Goal: Information Seeking & Learning: Compare options

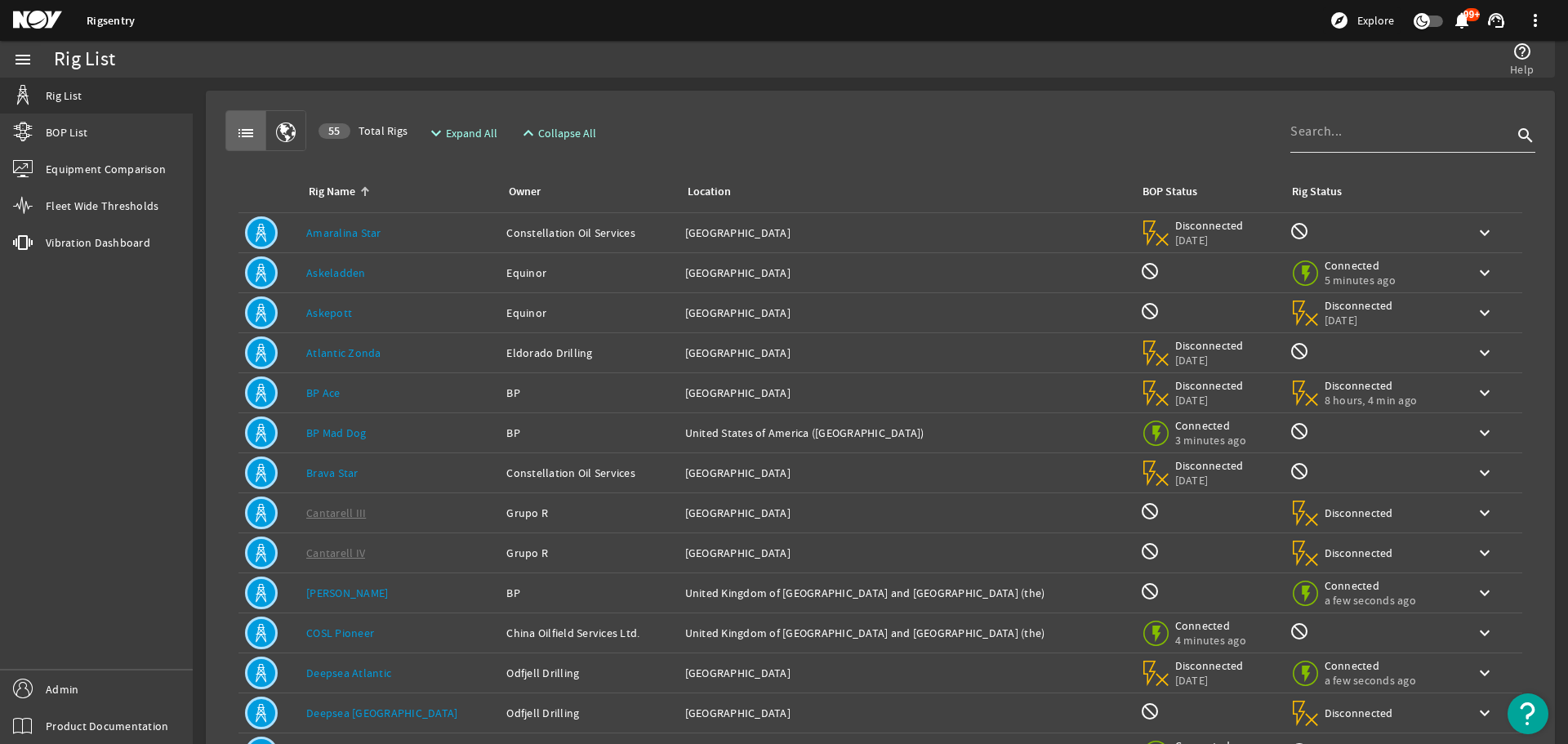
click at [1322, 131] on input at bounding box center [1401, 131] width 222 height 20
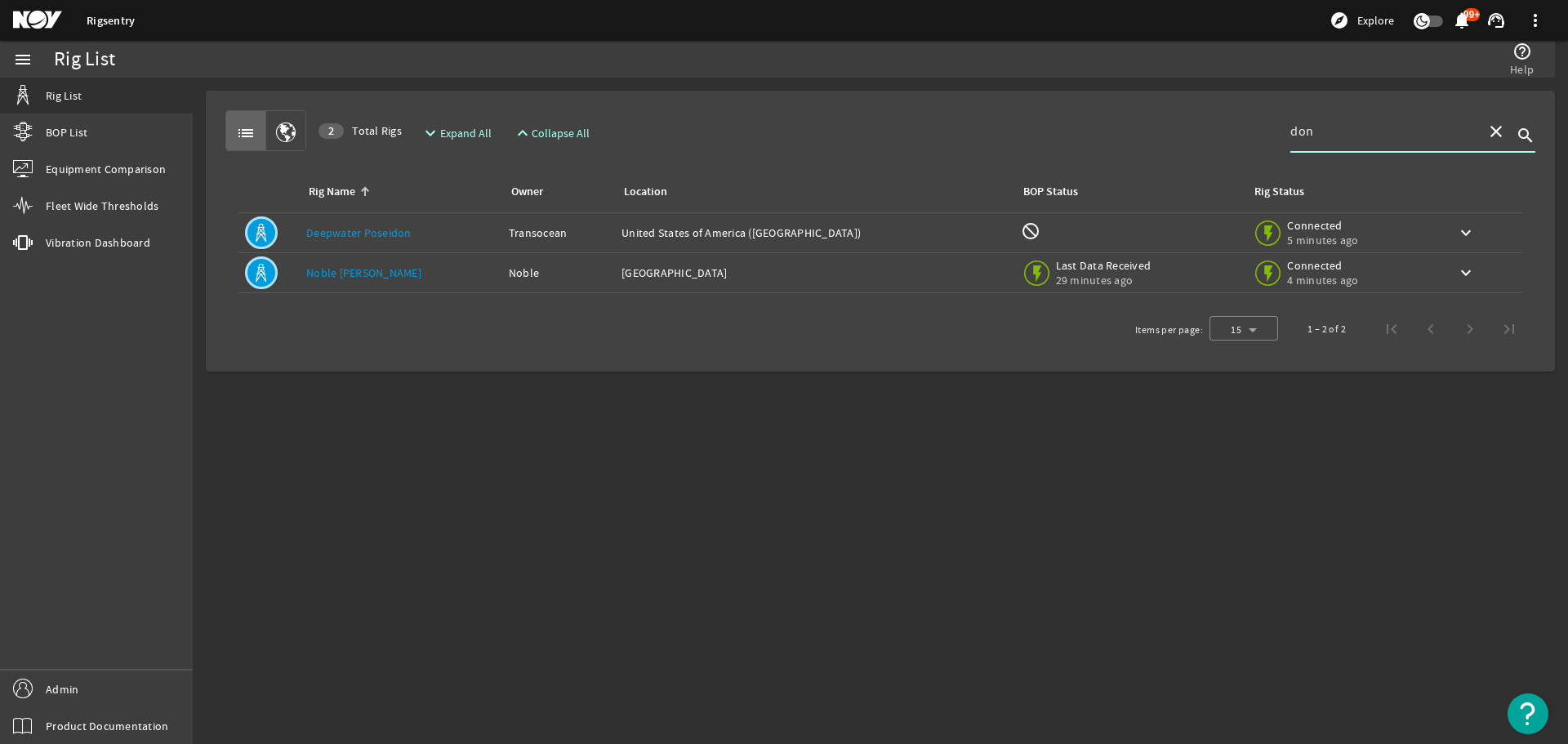
type input "don"
click at [408, 278] on div "Rig Name: [PERSON_NAME] [PERSON_NAME]" at bounding box center [400, 272] width 189 height 16
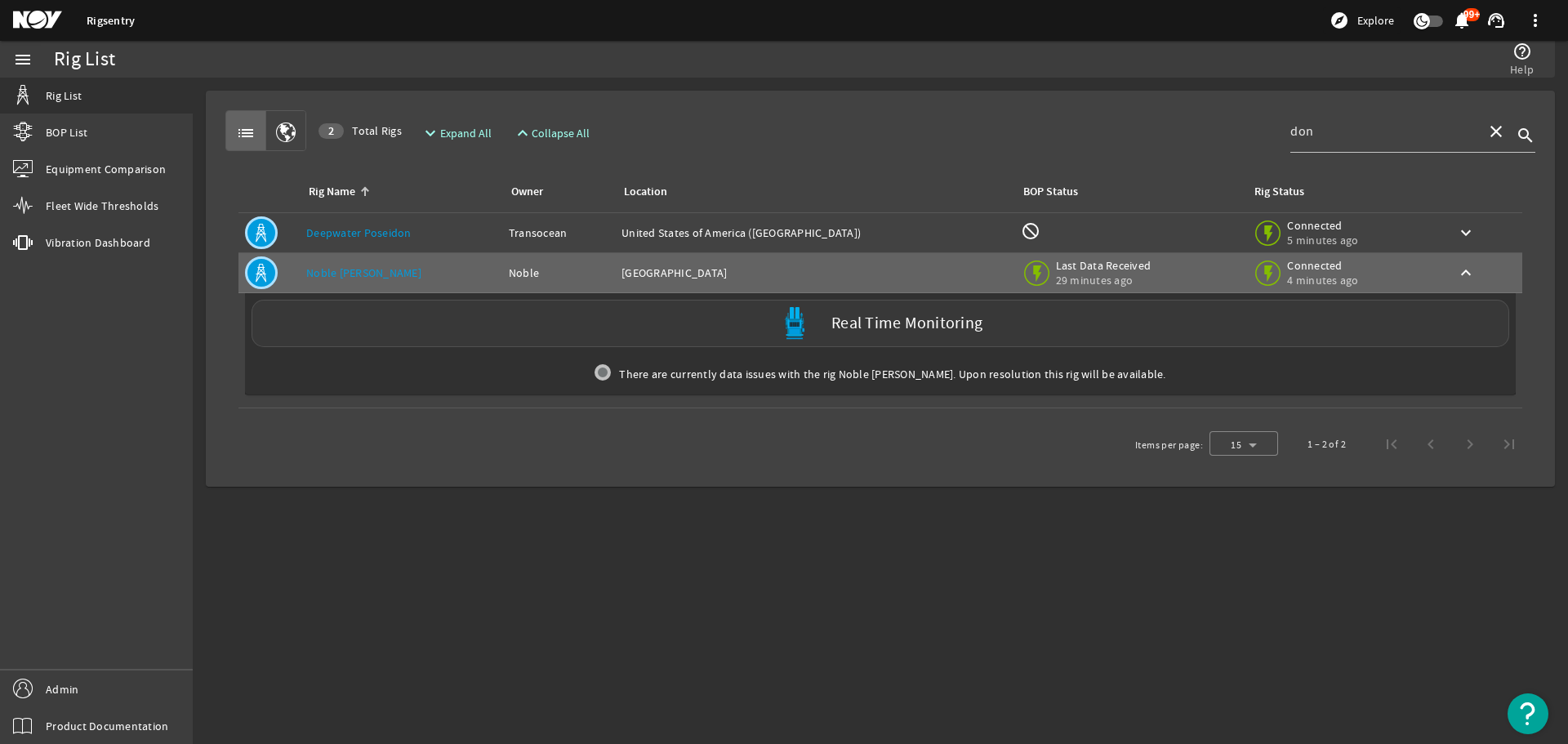
click at [388, 320] on div "Real Time Monitoring" at bounding box center [880, 323] width 1258 height 47
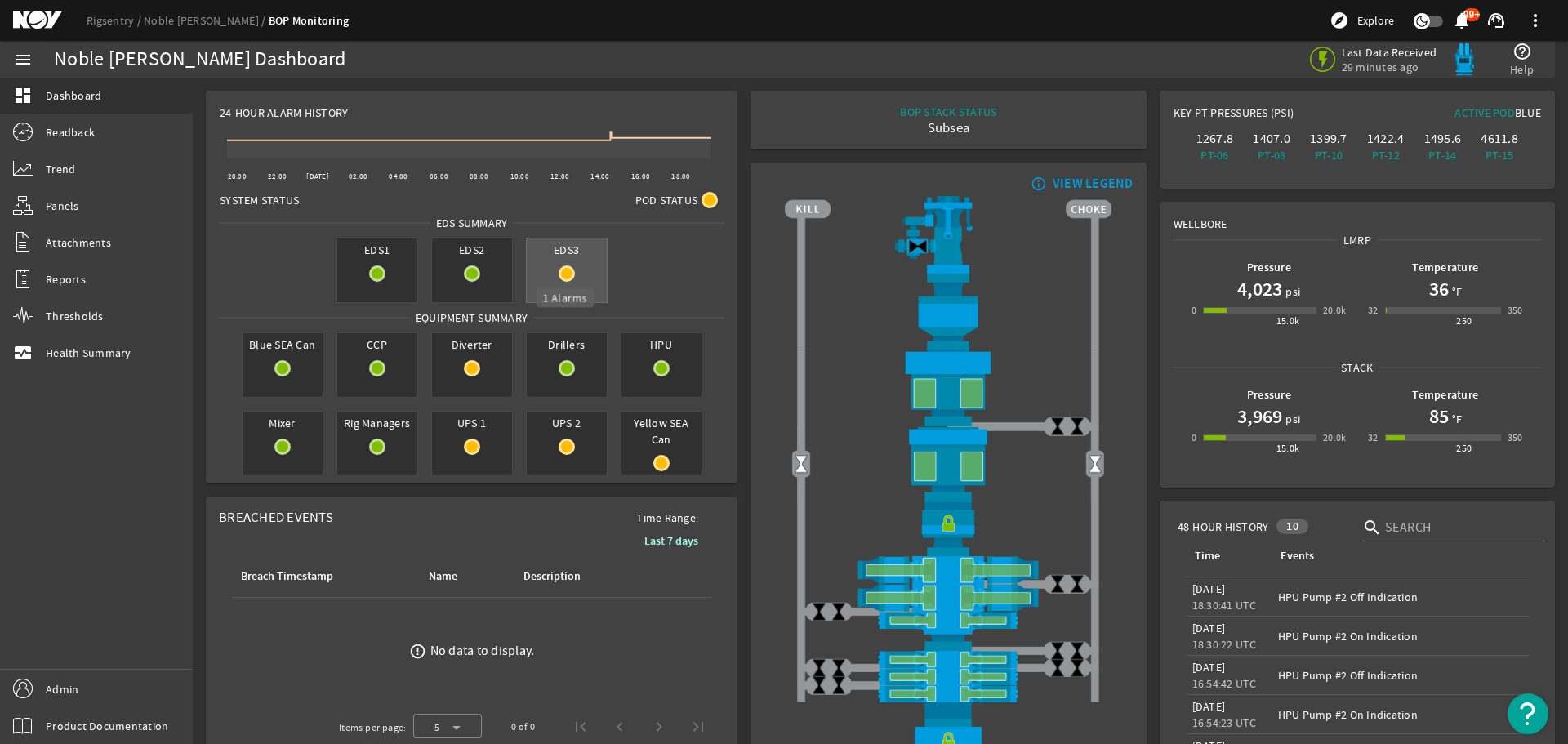
click at [564, 270] on mat-icon at bounding box center [566, 273] width 16 height 16
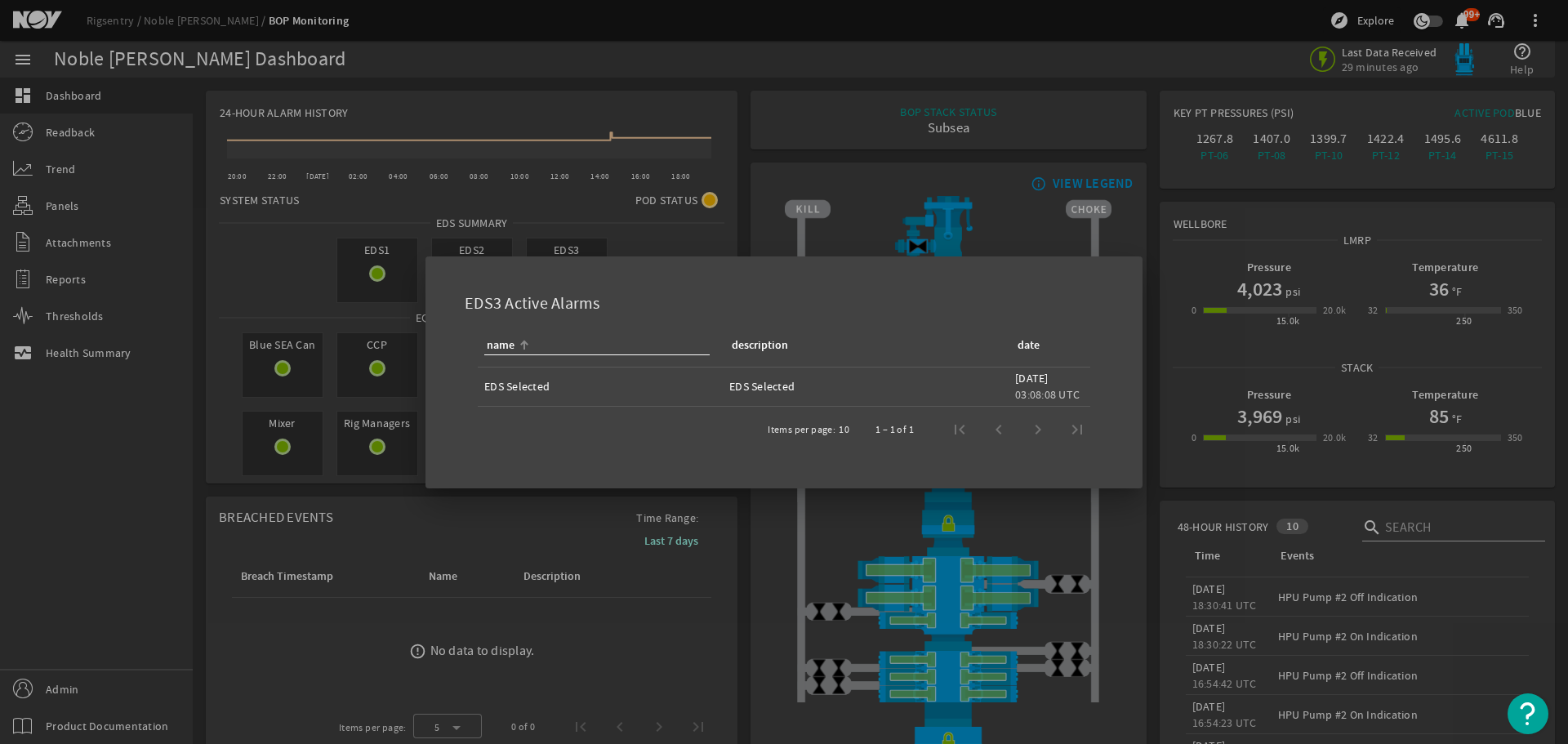
click at [718, 233] on div at bounding box center [784, 372] width 1568 height 744
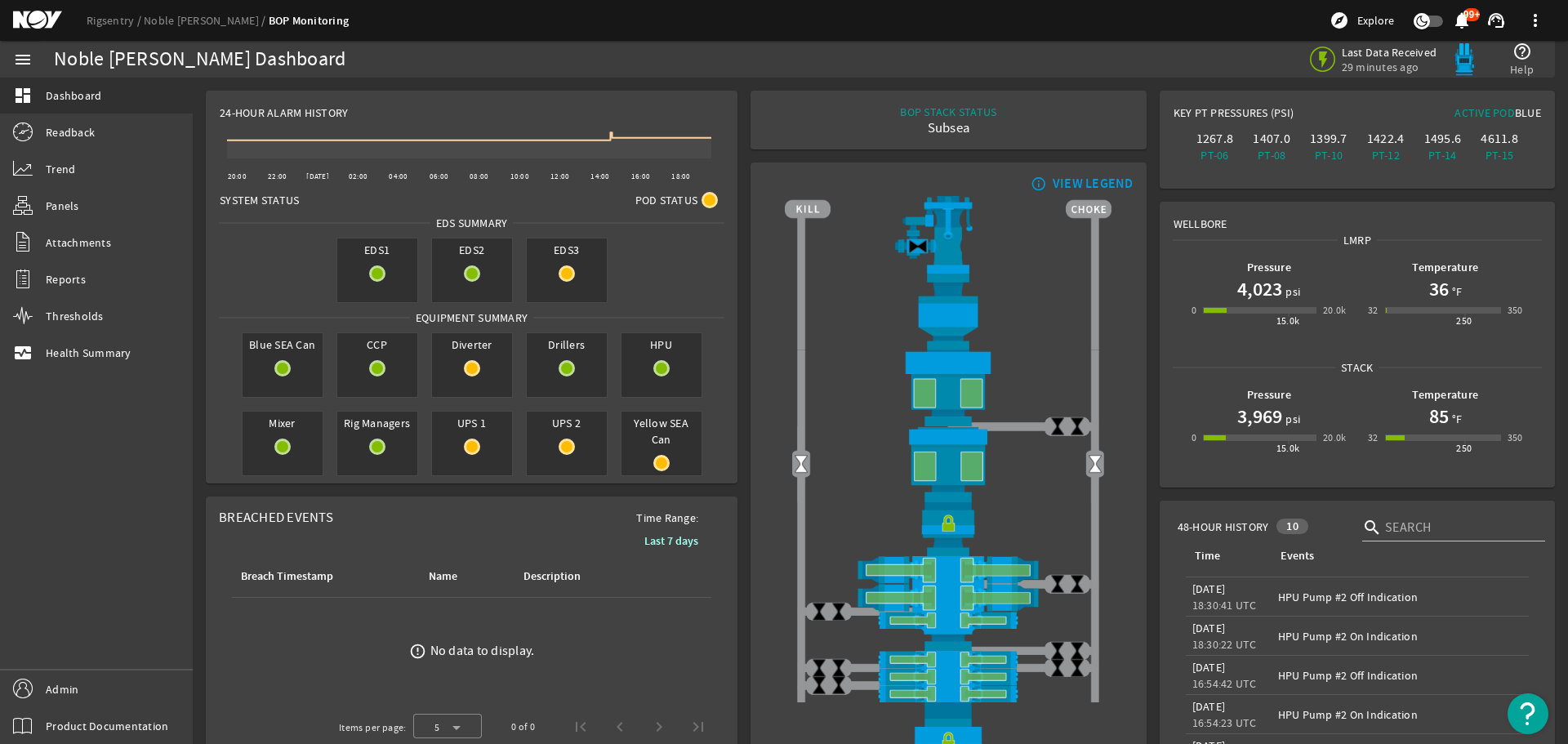
click at [737, 433] on rigsentry-mat-card "24-Hour Alarm History Created with Highcharts 11.1.0 20:00 22:00 [DATE] 02:00 0…" at bounding box center [471, 286] width 545 height 406
click at [744, 445] on rigsentry-mat-card "info_outline VIEW LEGEND" at bounding box center [948, 480] width 408 height 649
click at [122, 16] on link "Rigsentry" at bounding box center [115, 21] width 57 height 15
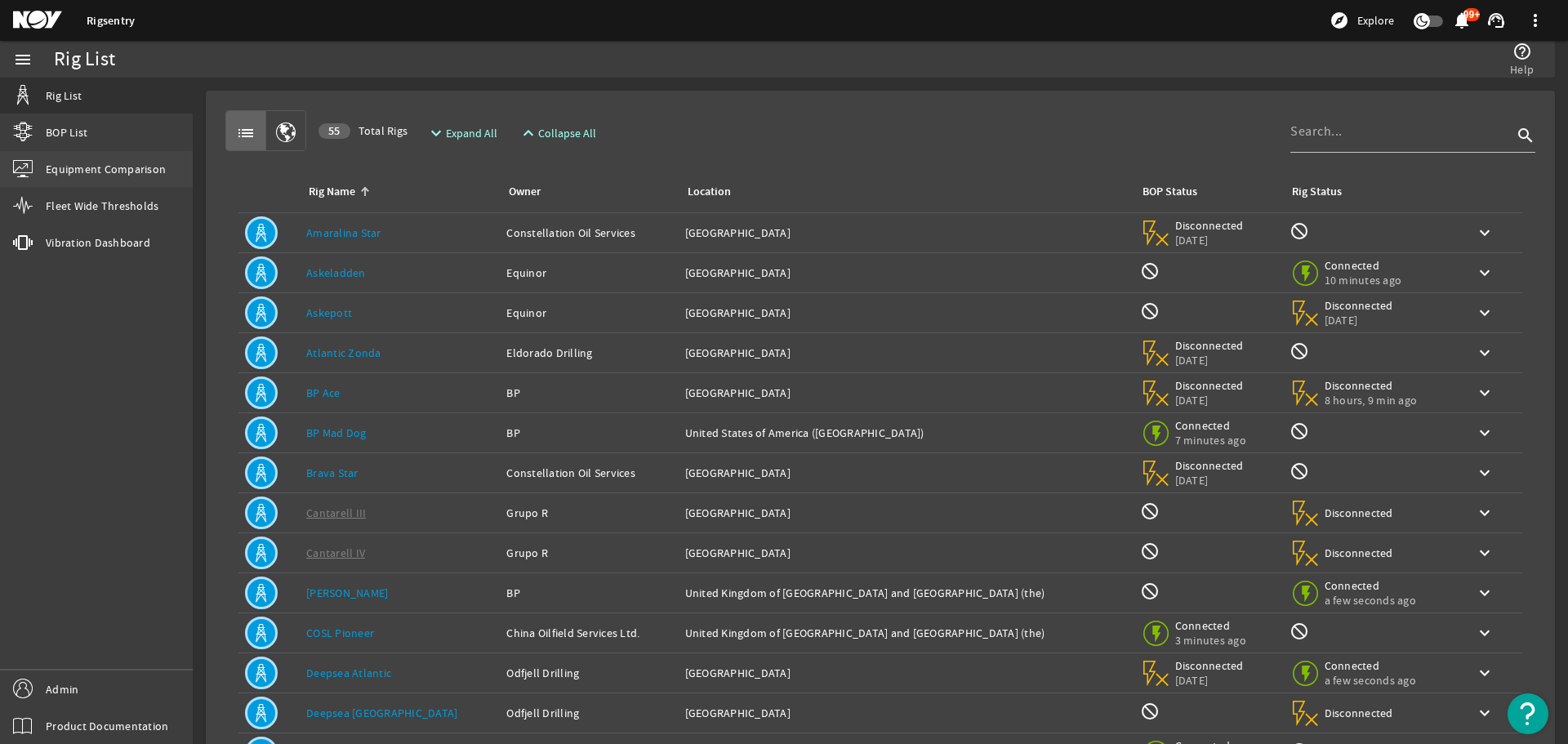
click at [84, 170] on span "Equipment Comparison" at bounding box center [106, 169] width 120 height 16
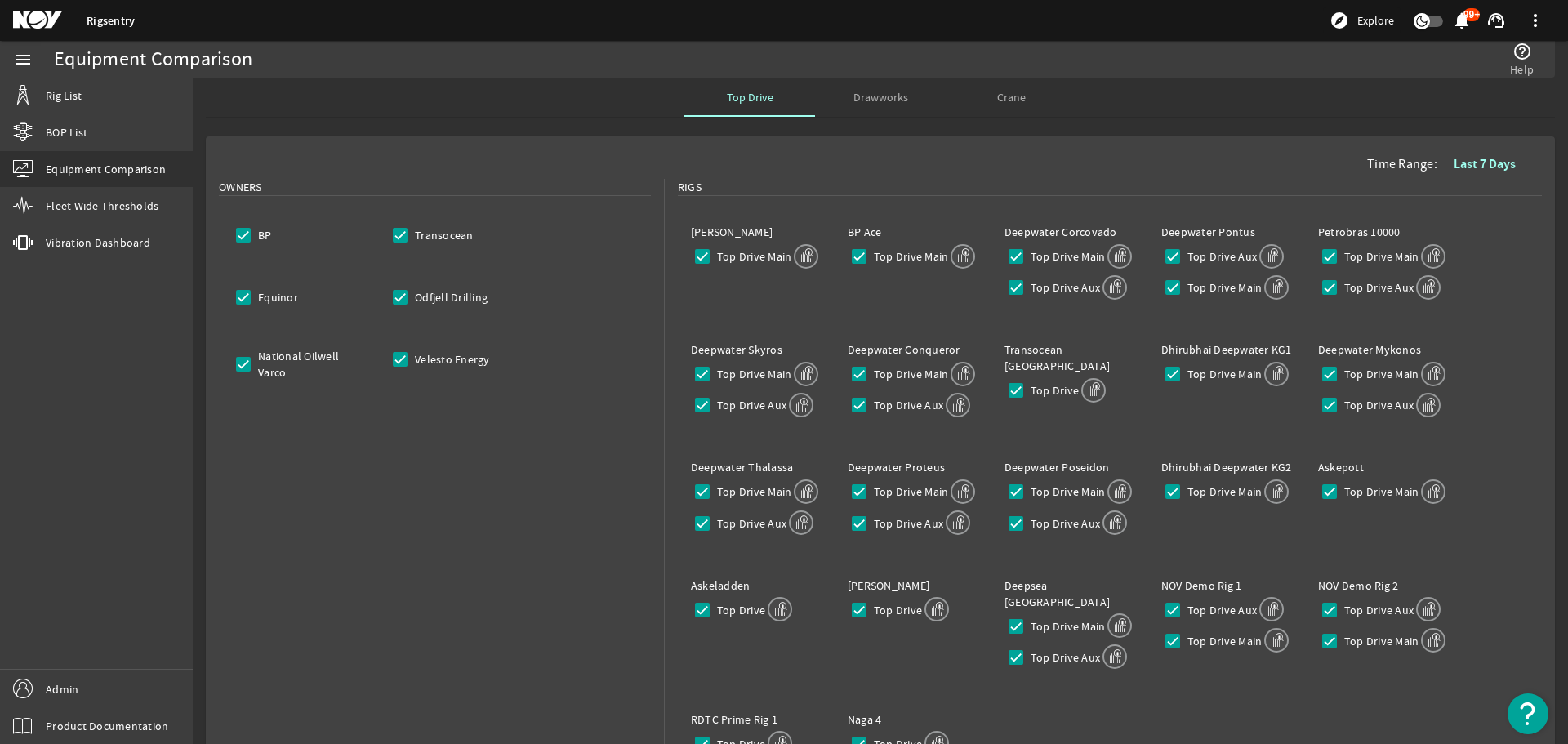
click at [808, 315] on div "[PERSON_NAME][GEOGRAPHIC_DATA]" at bounding box center [756, 263] width 156 height 118
click at [238, 363] on input "National Oilwell Varco" at bounding box center [243, 364] width 23 height 23
checkbox input "false"
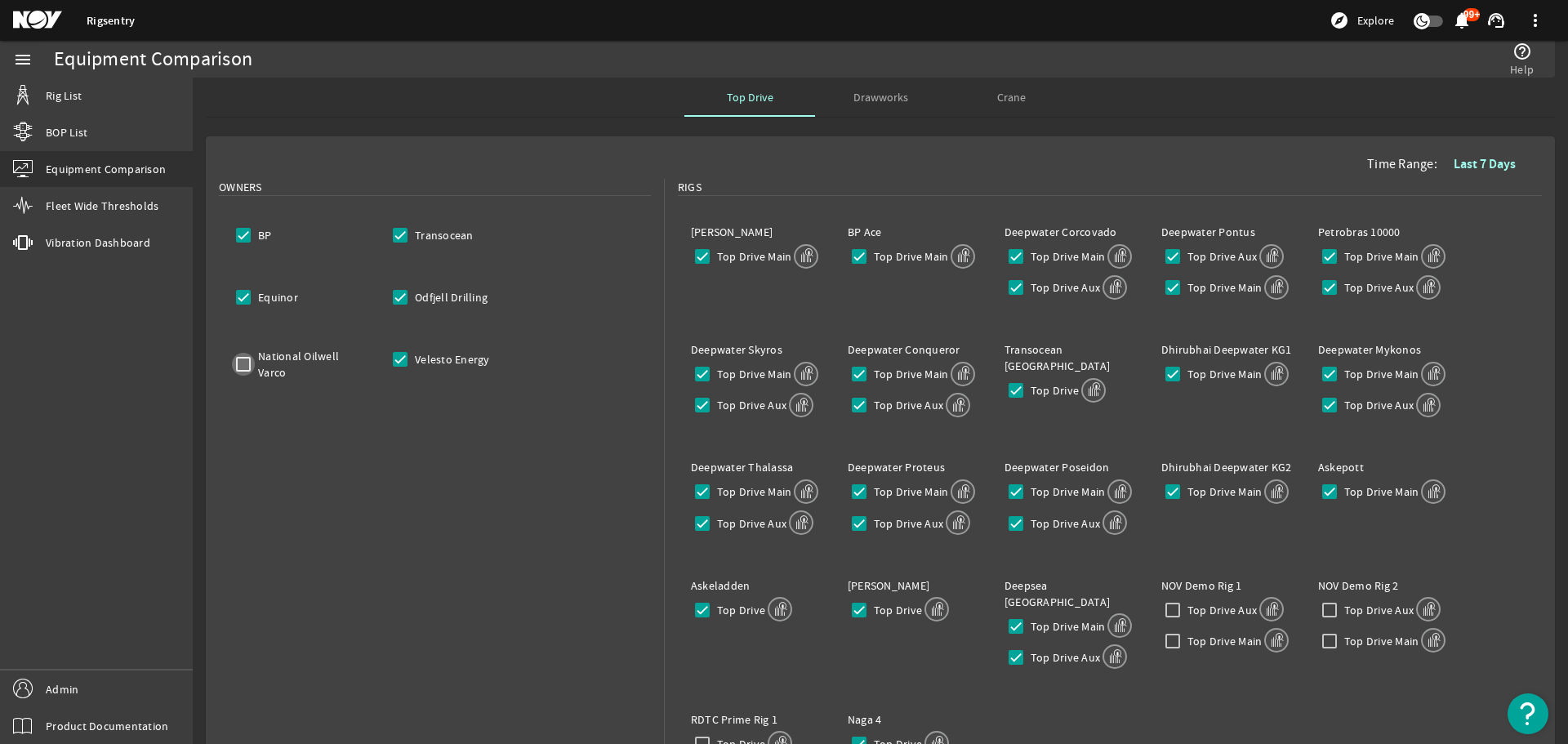
checkbox input "false"
click at [400, 357] on input "Velesto Energy" at bounding box center [400, 359] width 23 height 23
checkbox input "false"
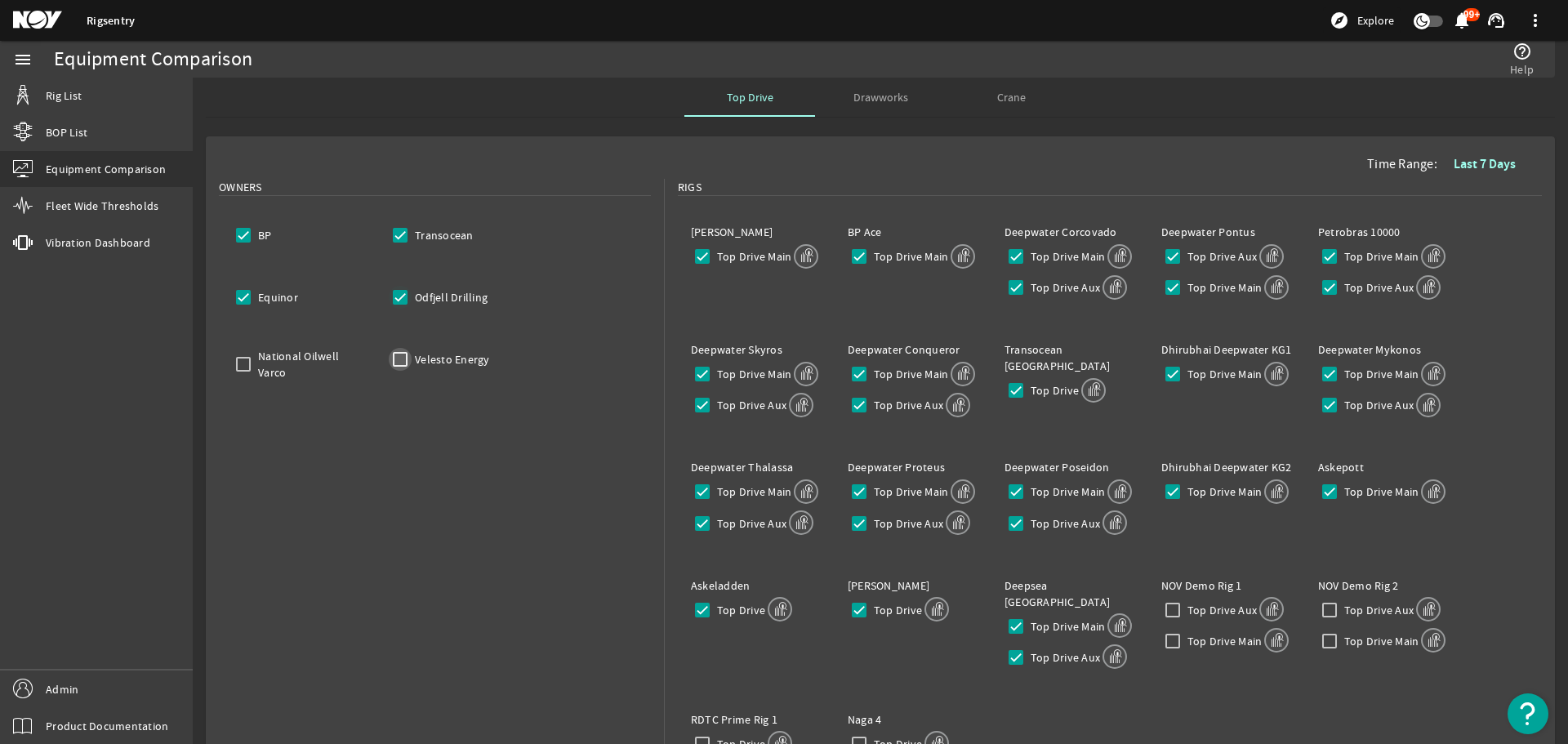
checkbox input "false"
click at [403, 298] on input "Odfjell Drilling" at bounding box center [400, 297] width 23 height 23
checkbox input "false"
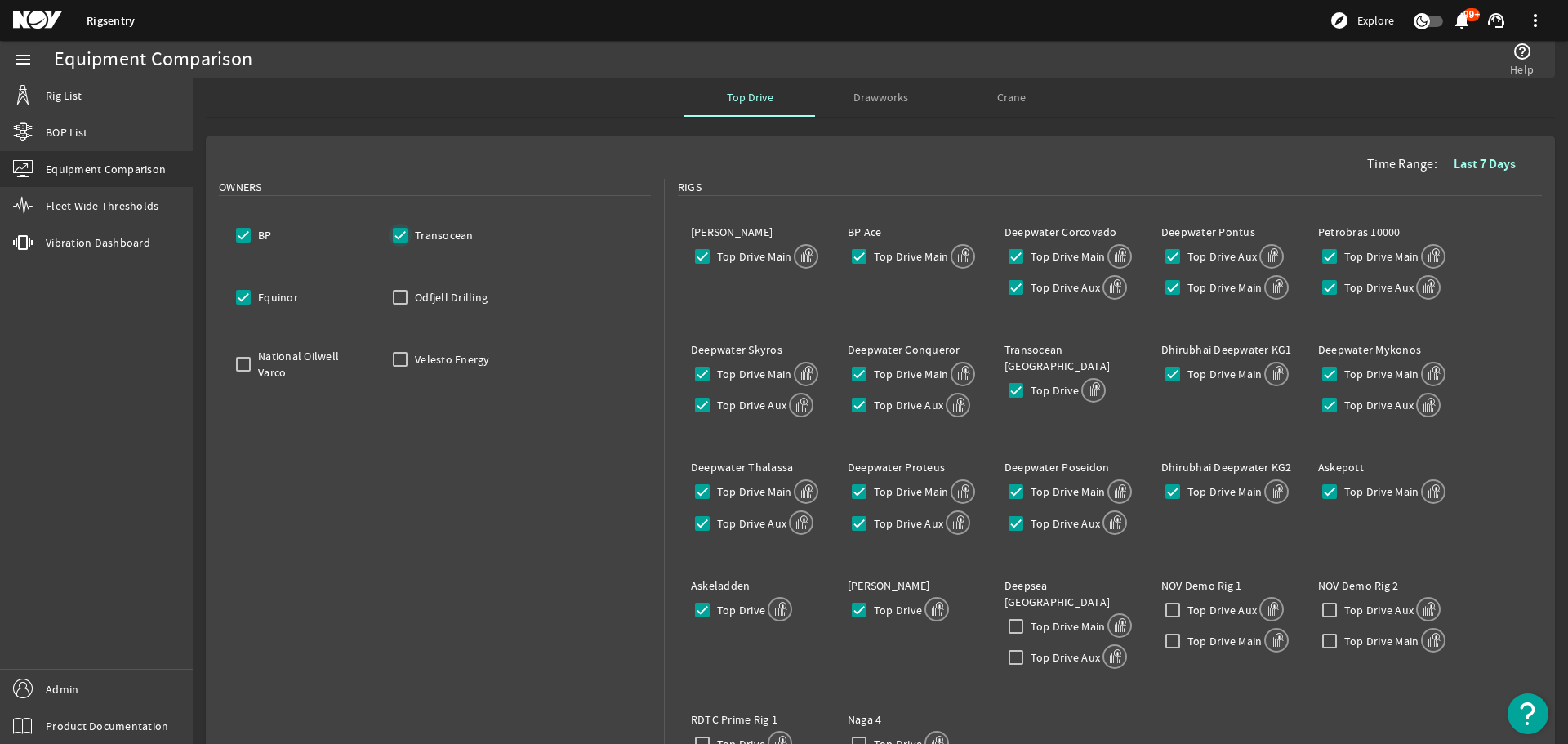
click at [401, 240] on input "Transocean" at bounding box center [400, 235] width 23 height 23
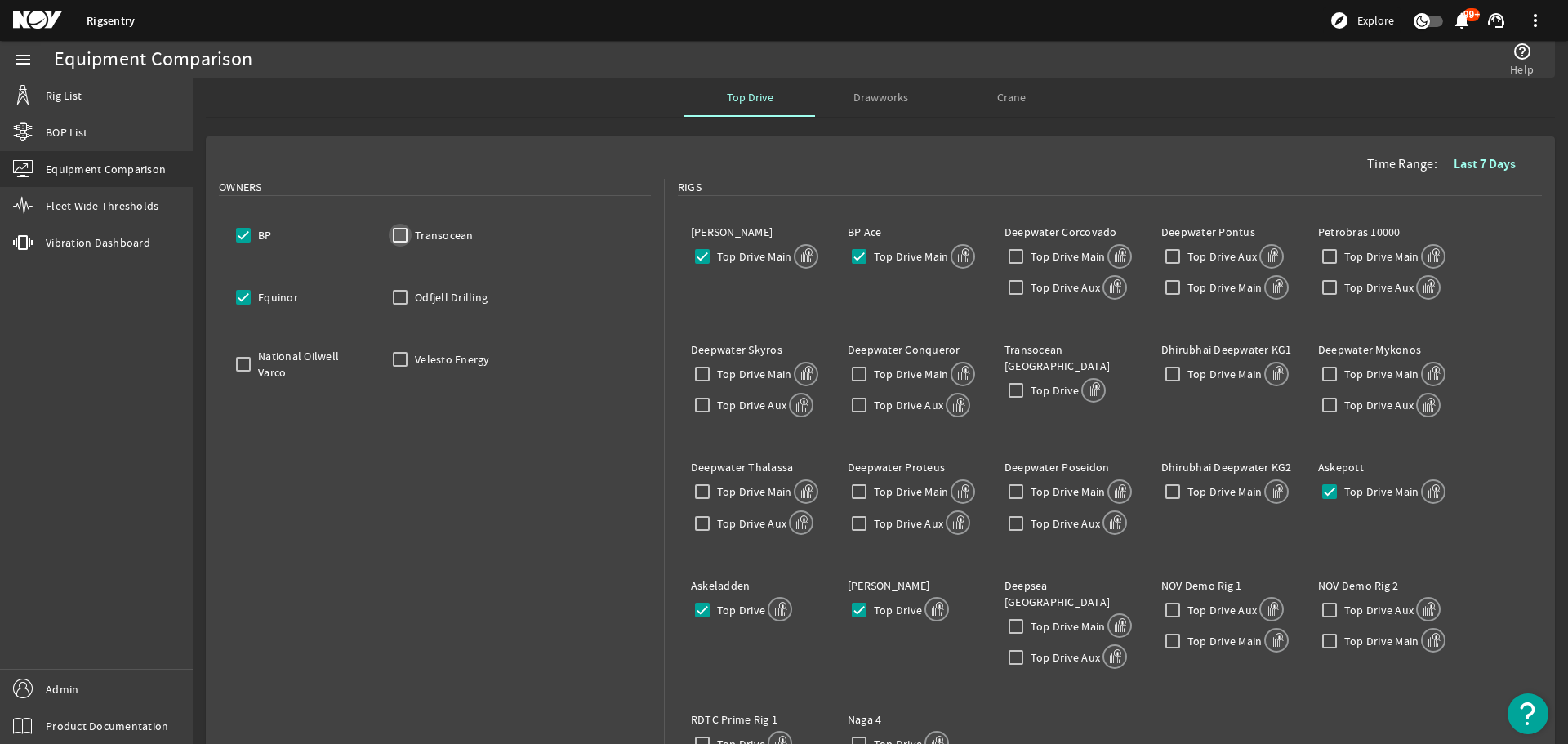
checkbox input "false"
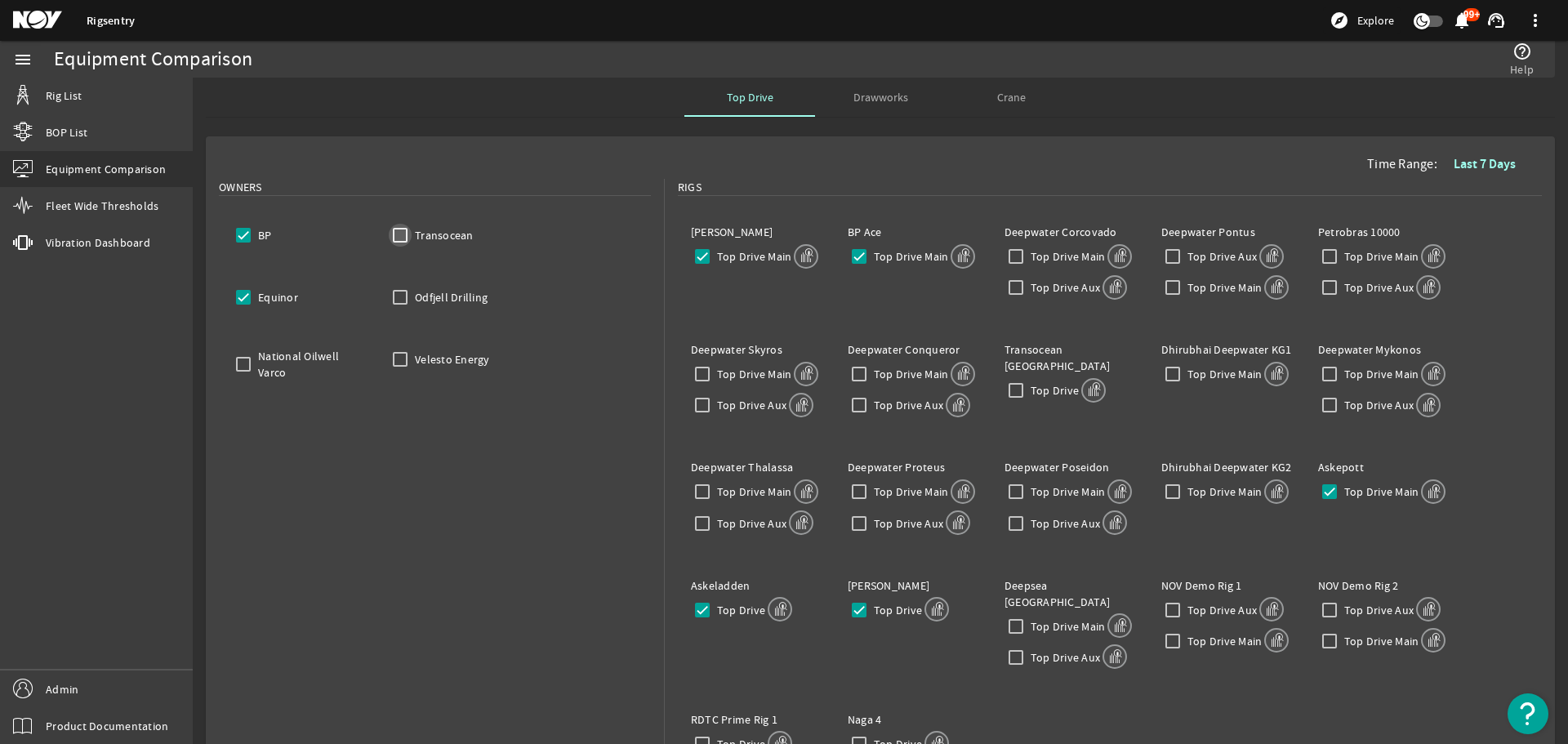
checkbox input "false"
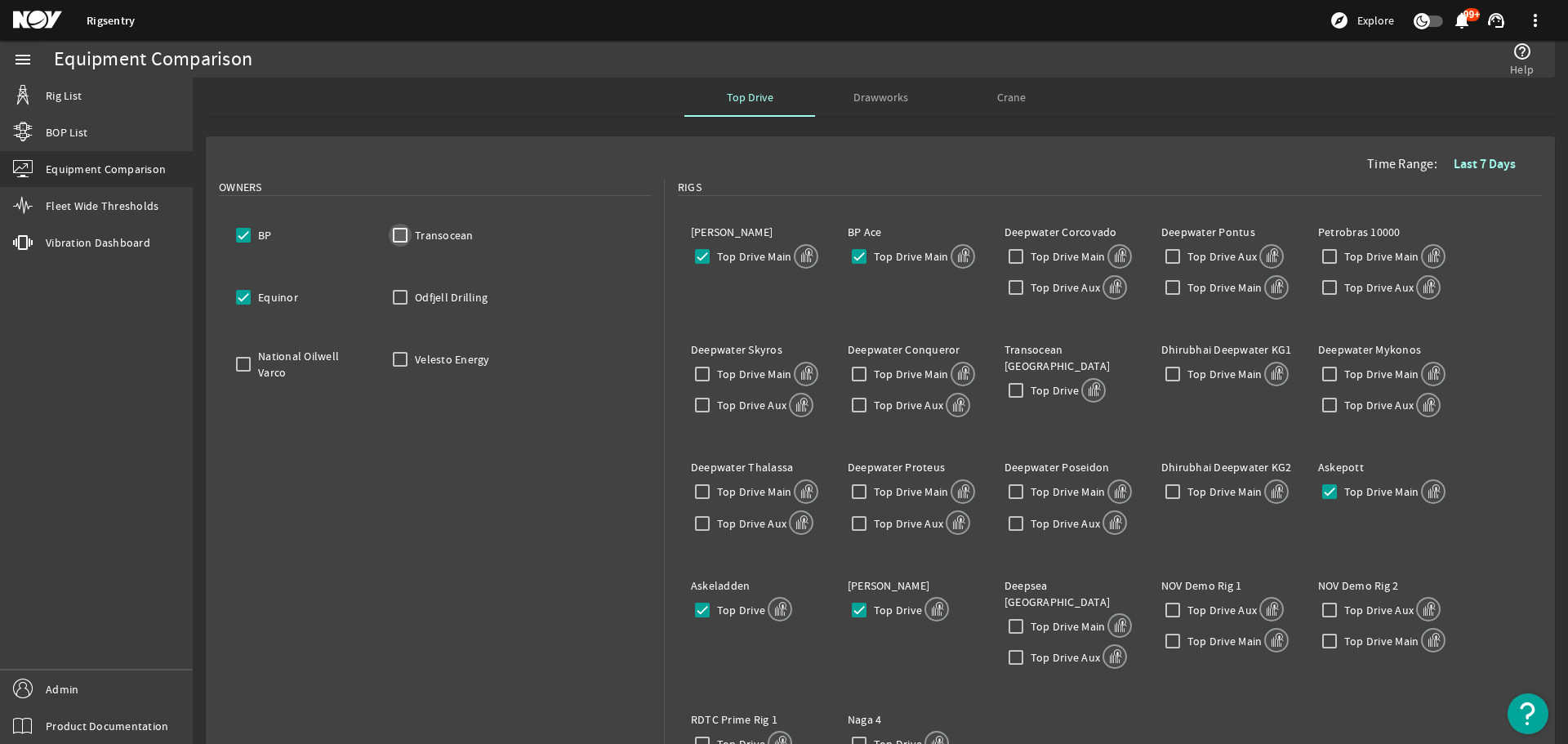
checkbox input "false"
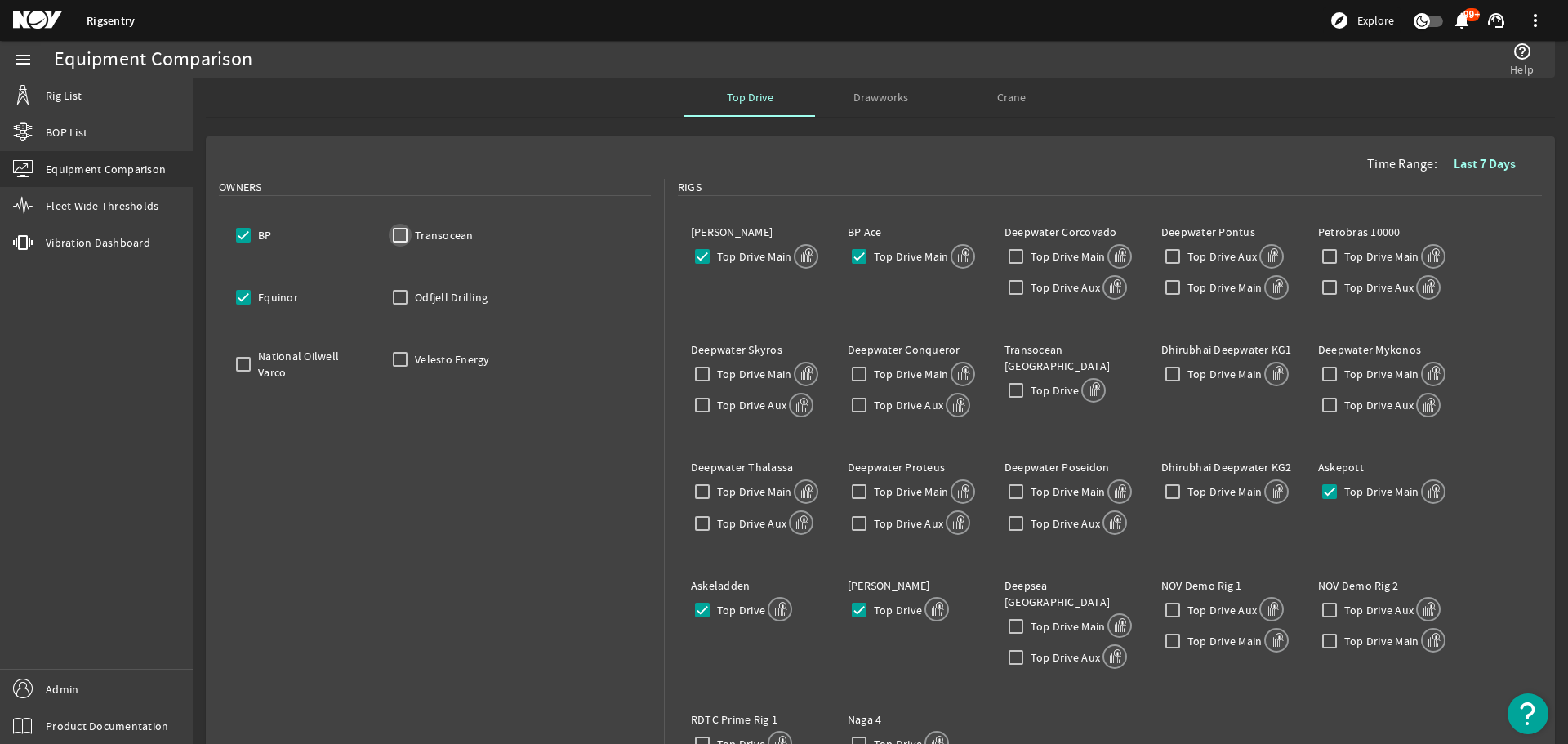
checkbox input "false"
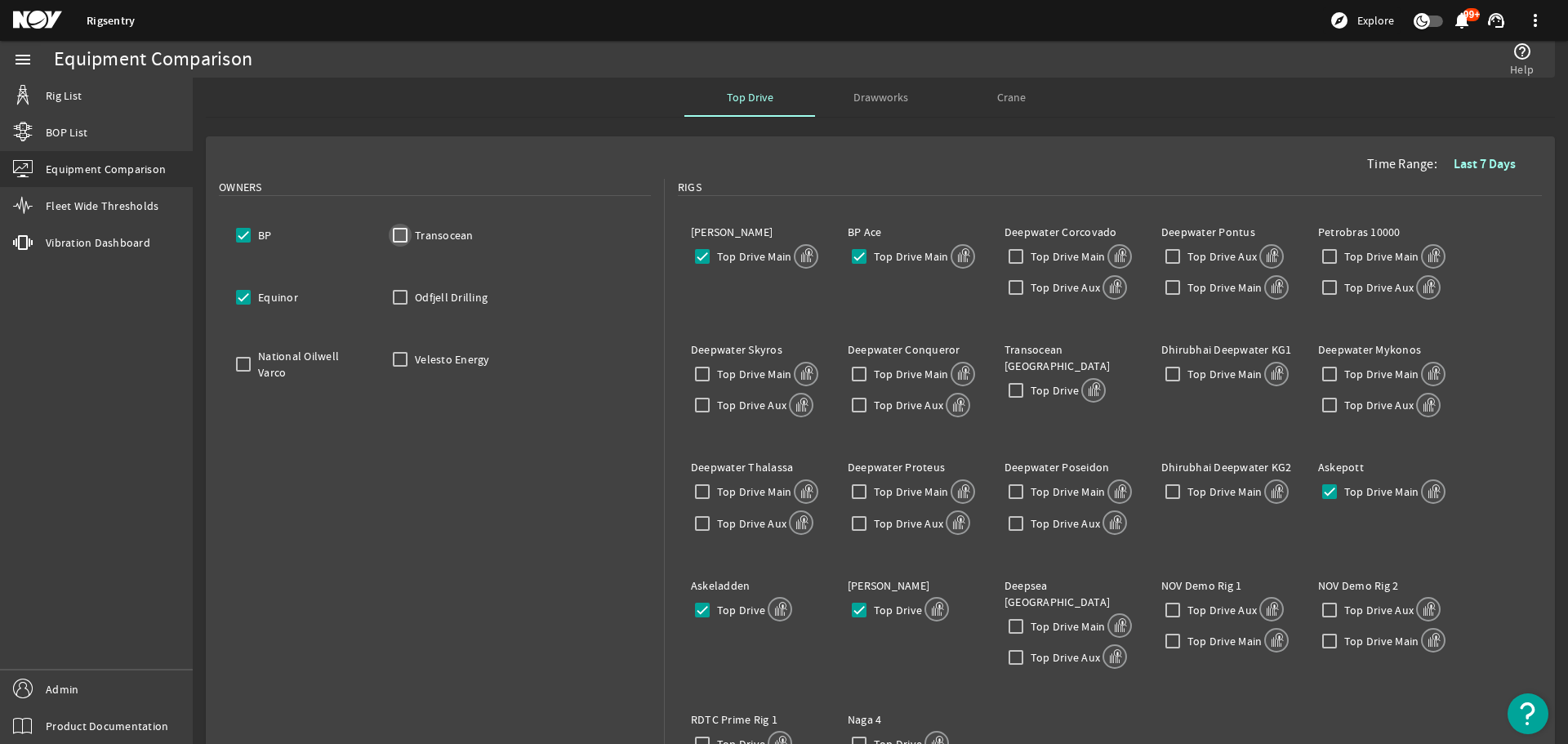
checkbox input "false"
click at [249, 299] on input "Equinor" at bounding box center [243, 297] width 23 height 23
checkbox input "false"
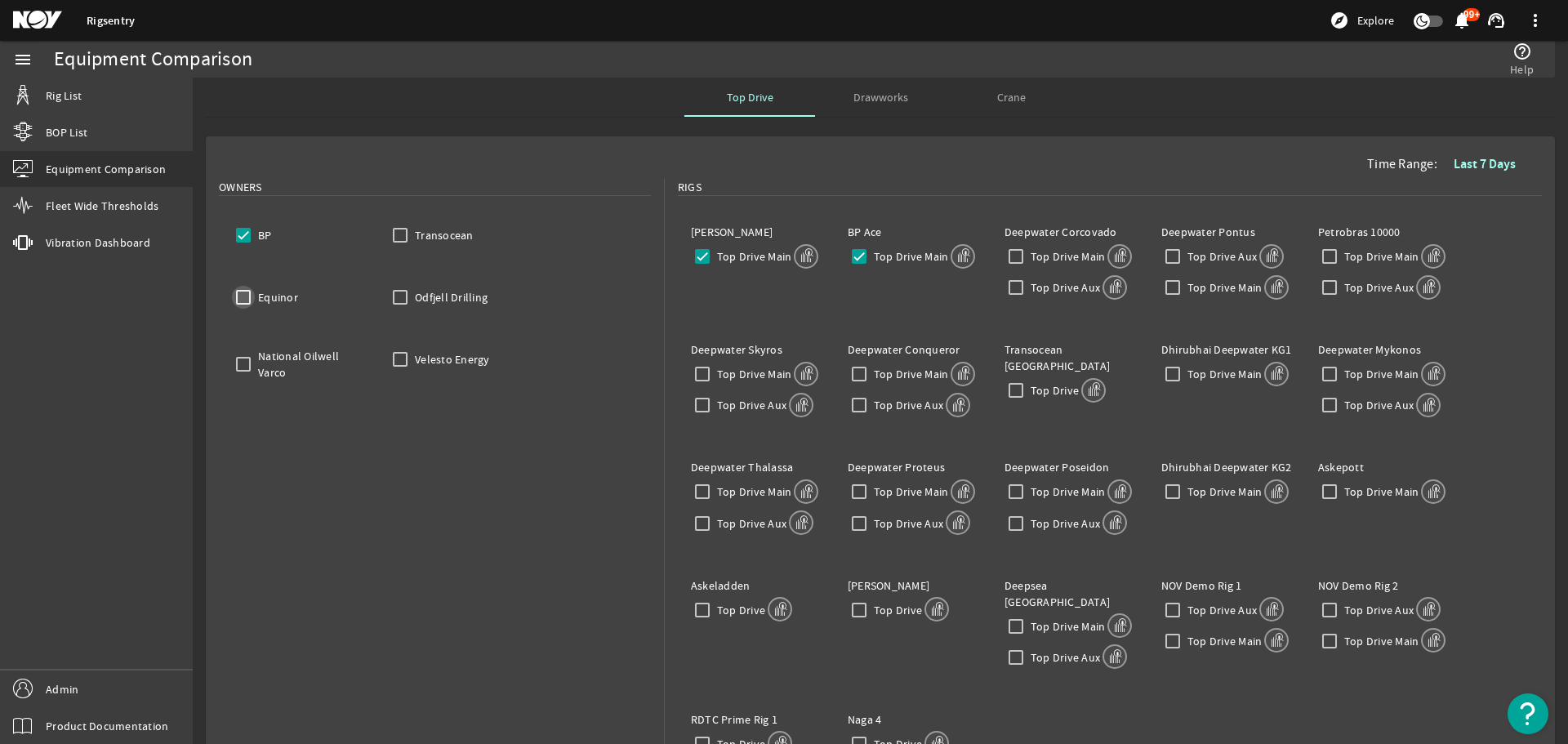
checkbox input "false"
click at [241, 228] on input "BP" at bounding box center [243, 235] width 23 height 23
checkbox input "false"
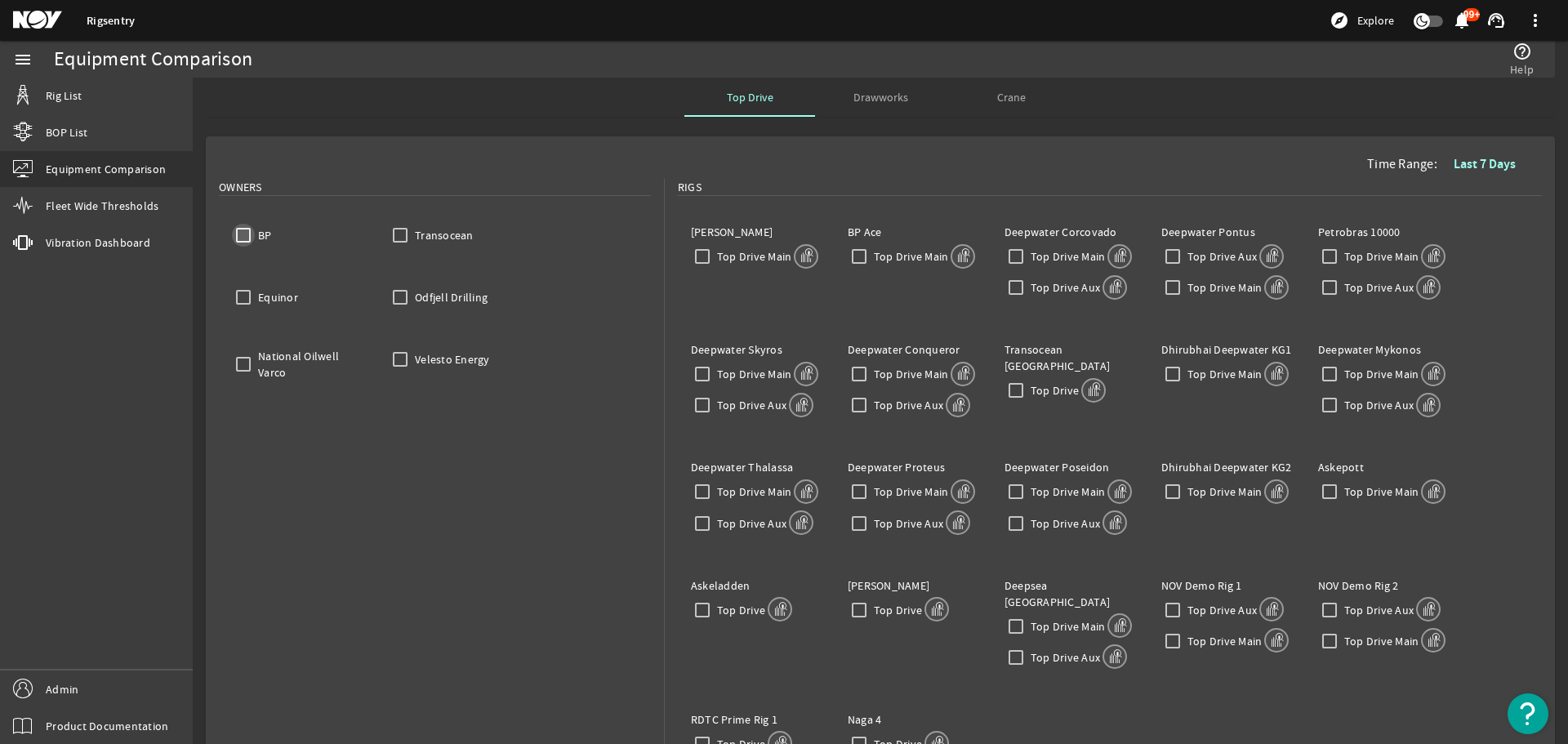
checkbox input "false"
